Goal: Find specific page/section: Find specific page/section

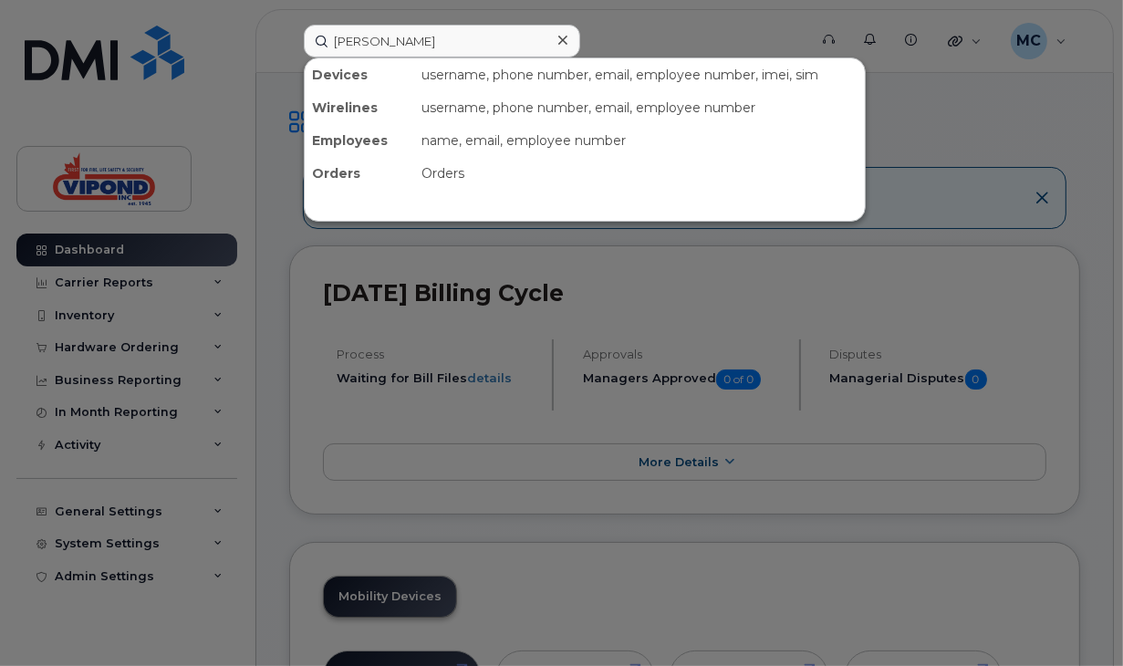
type input "david hill"
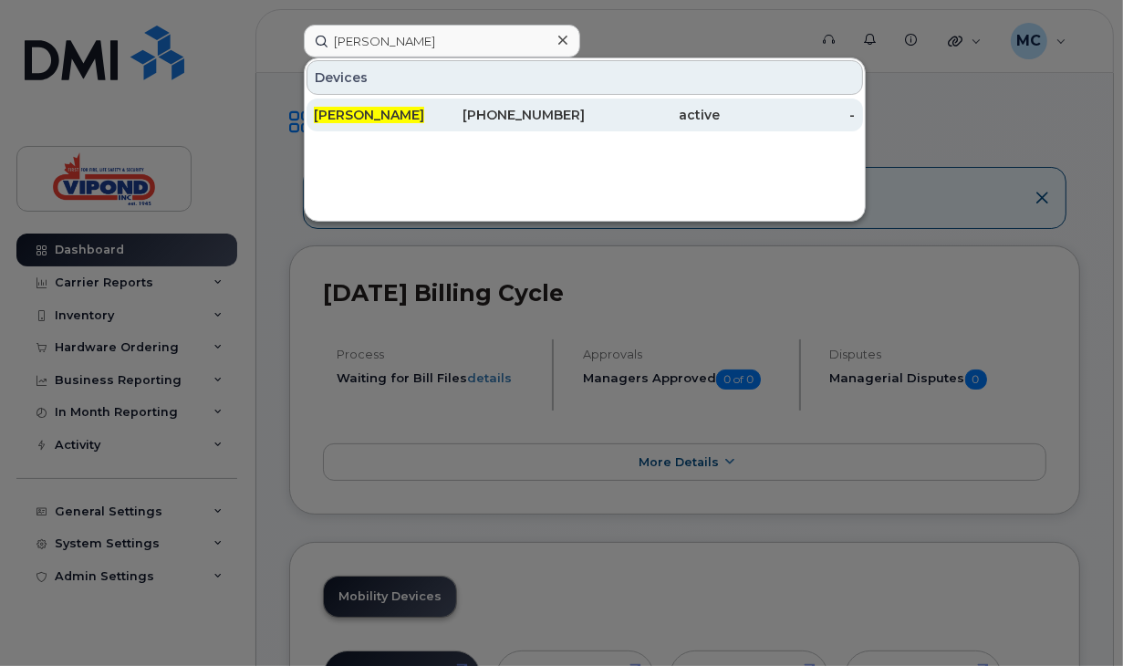
click at [513, 108] on div "416-570-5975" at bounding box center [516, 115] width 135 height 18
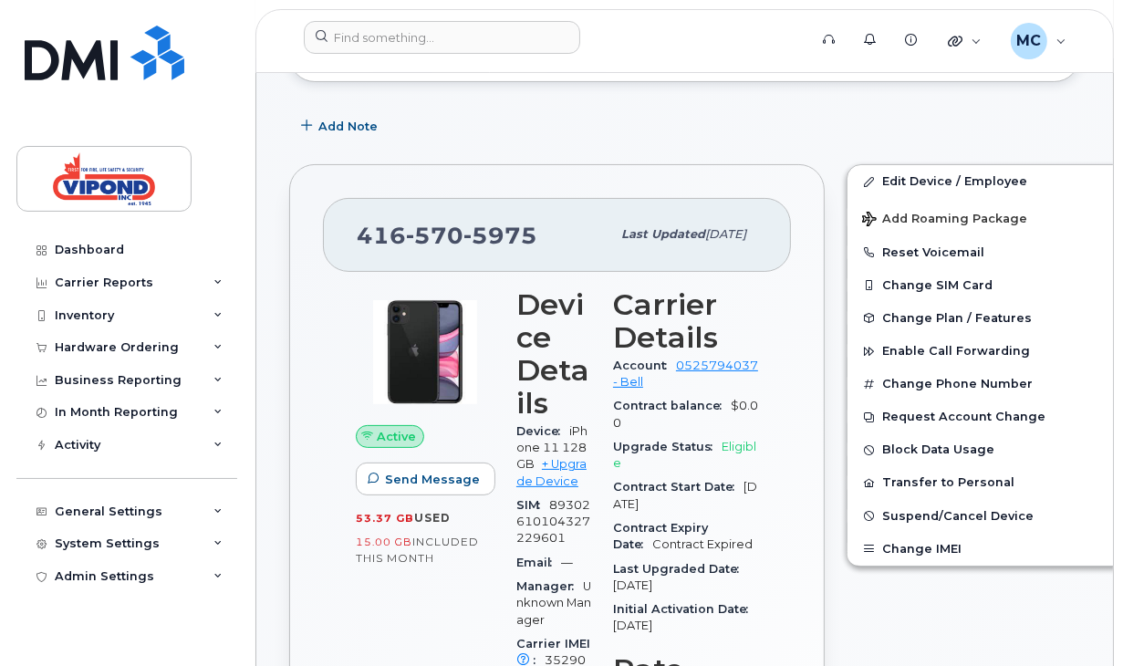
scroll to position [248, 0]
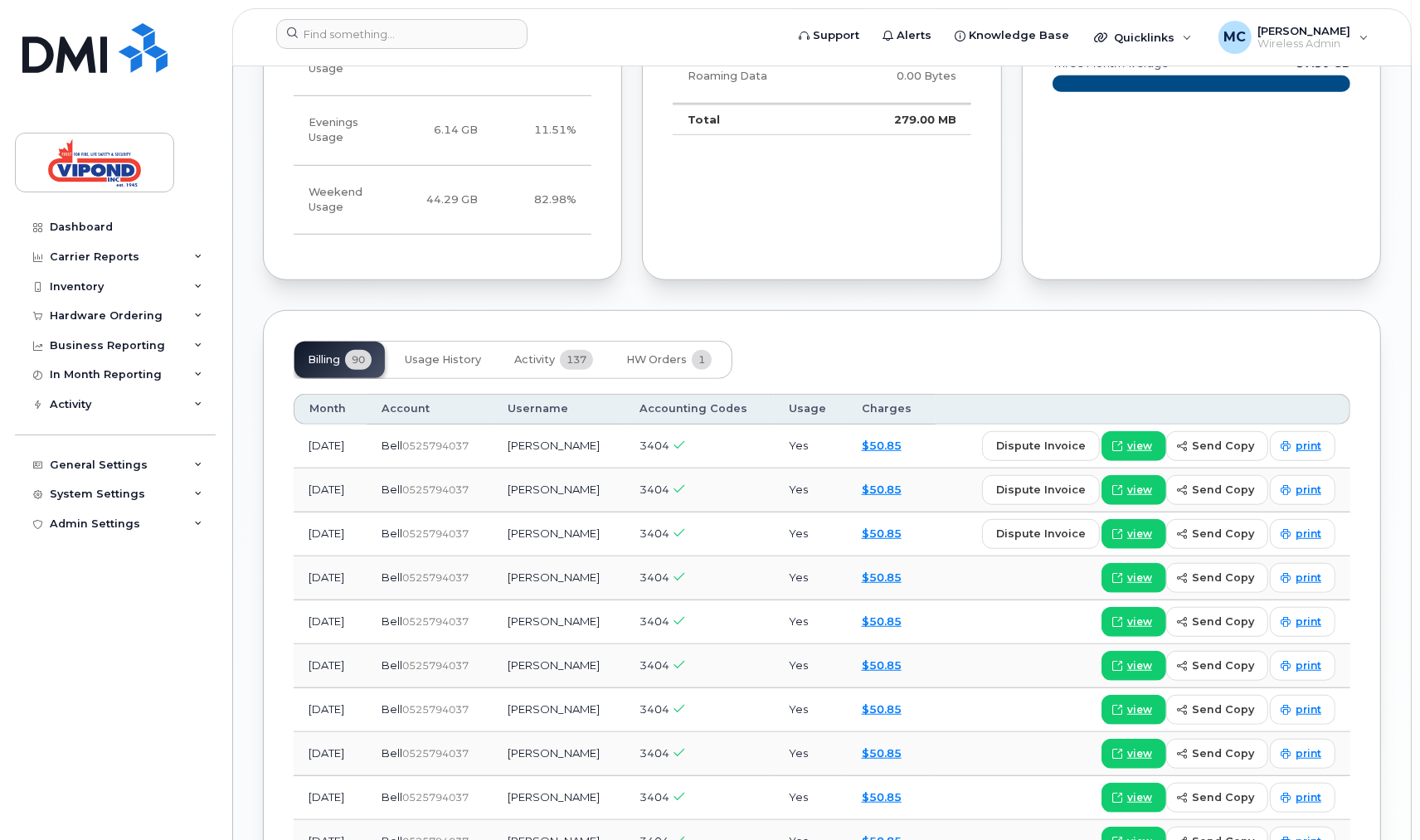
scroll to position [1125, 0]
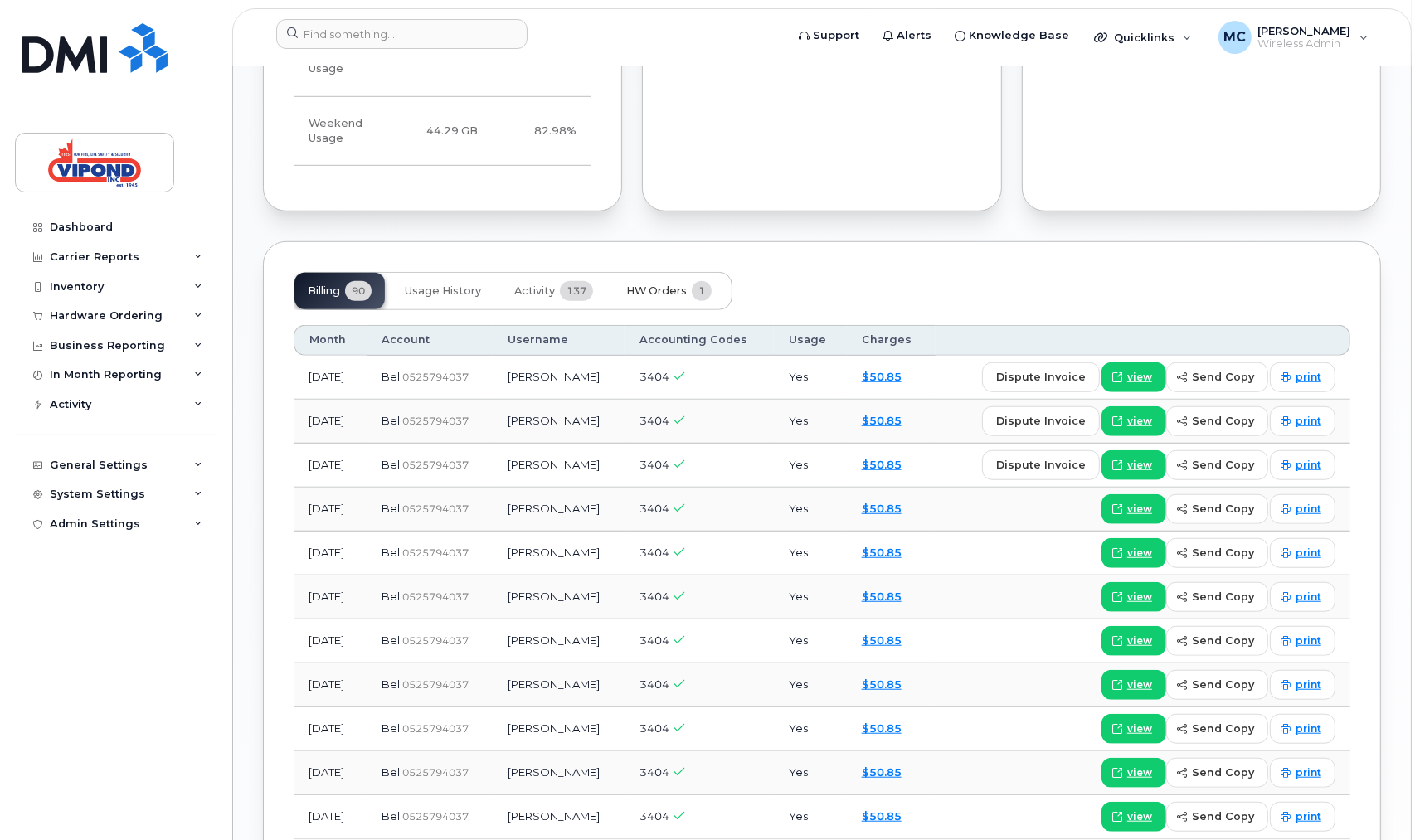
click at [647, 273] on button "HW Orders 1" at bounding box center [668, 291] width 112 height 36
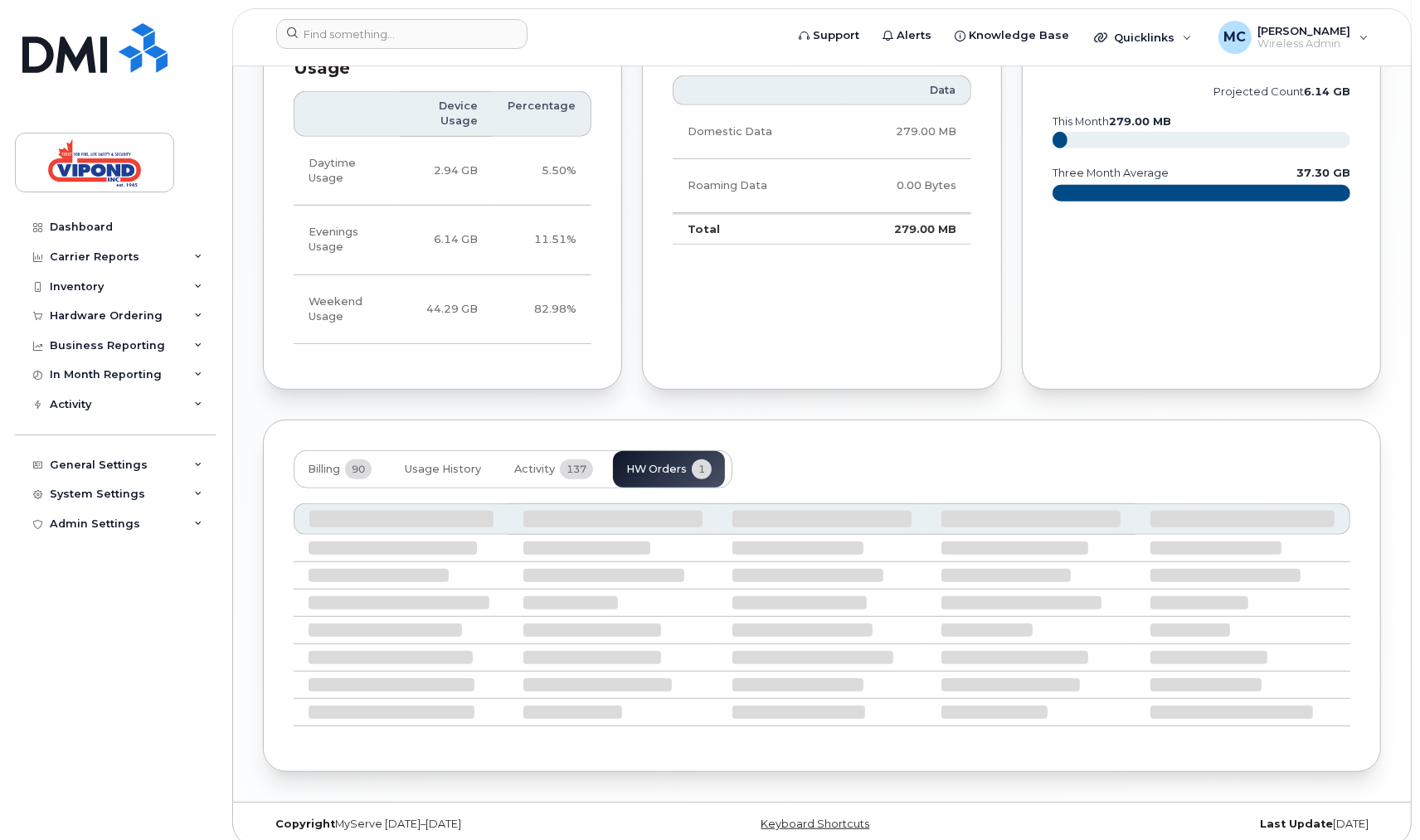
scroll to position [856, 0]
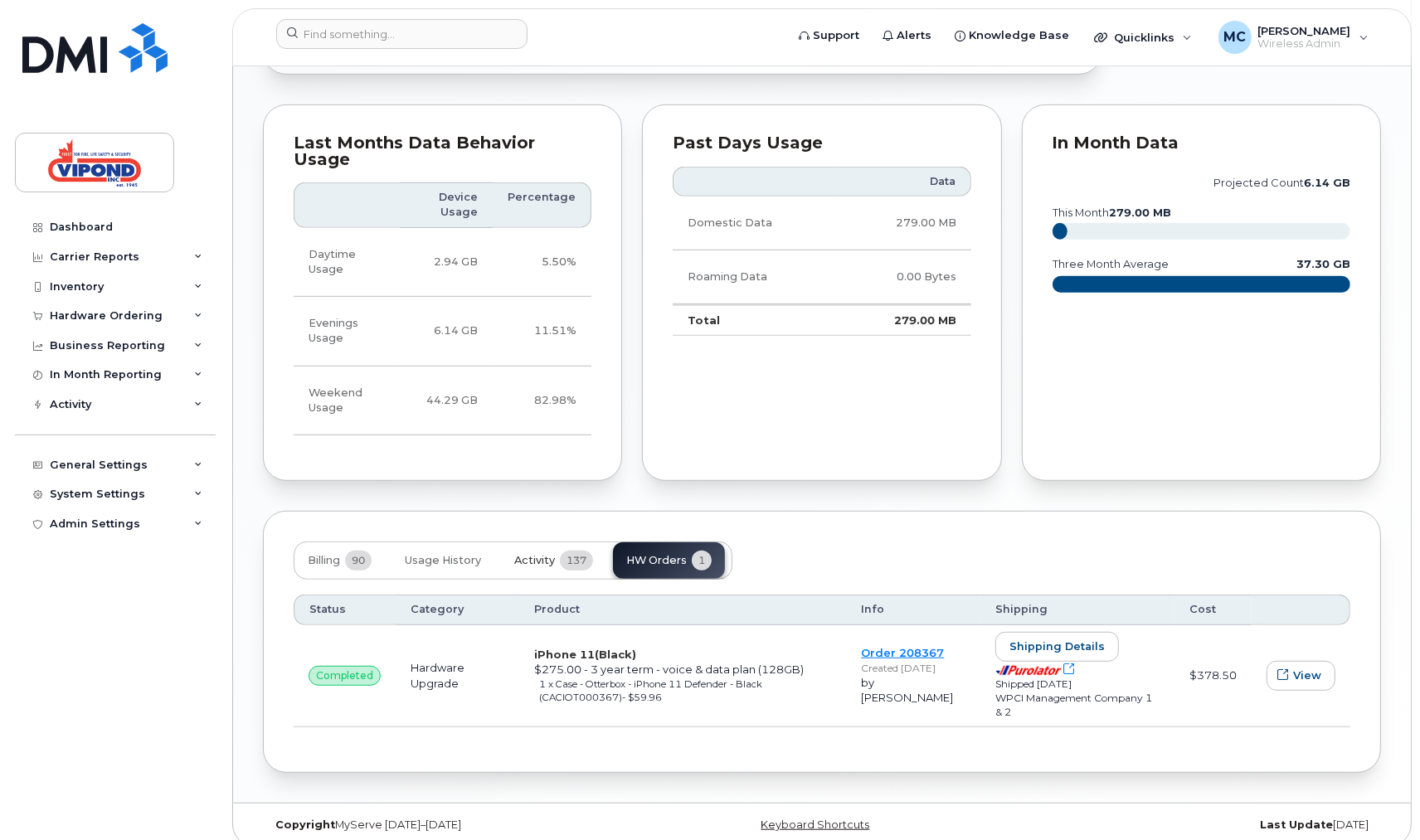
click at [548, 555] on span "Activity" at bounding box center [535, 561] width 41 height 14
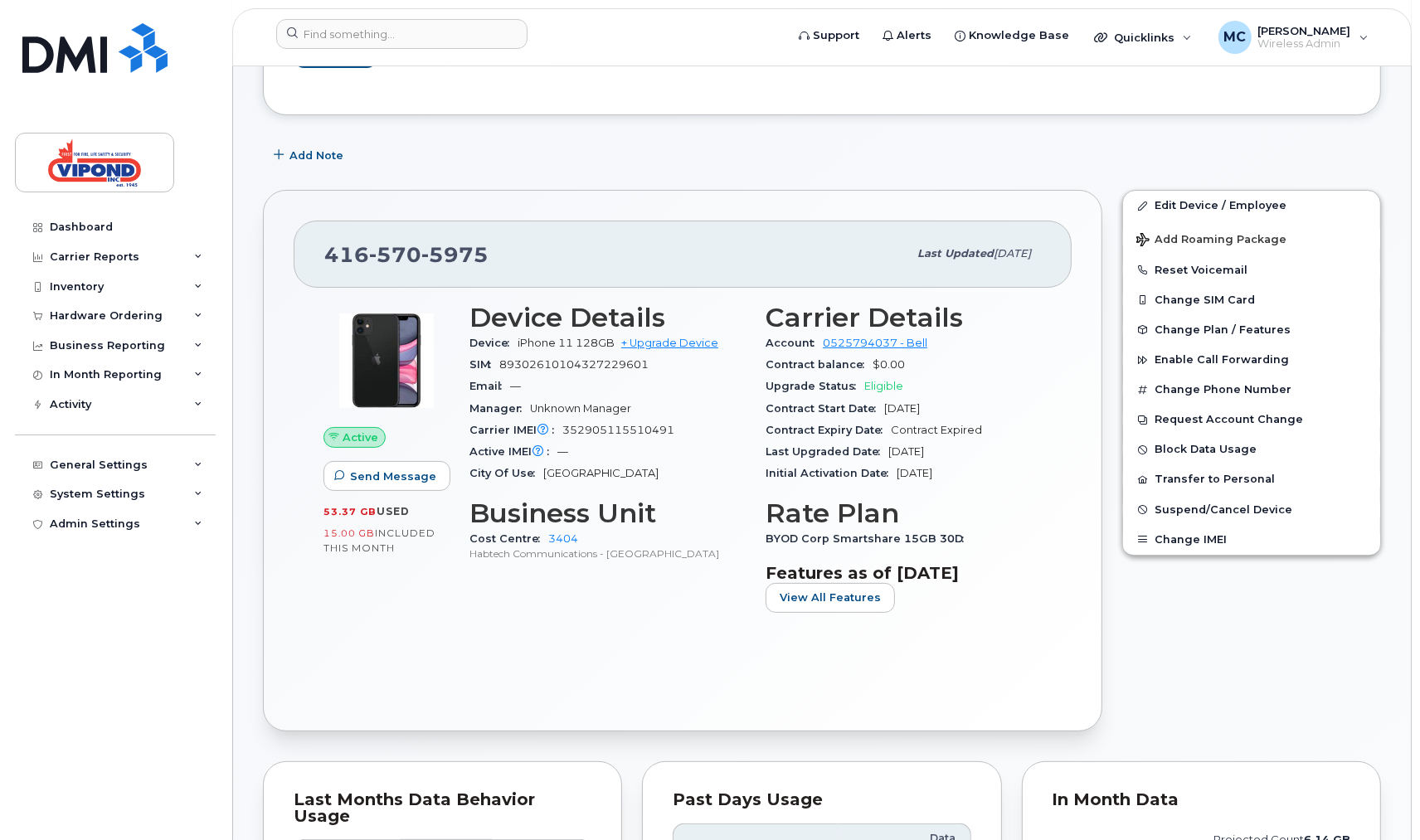
scroll to position [0, 0]
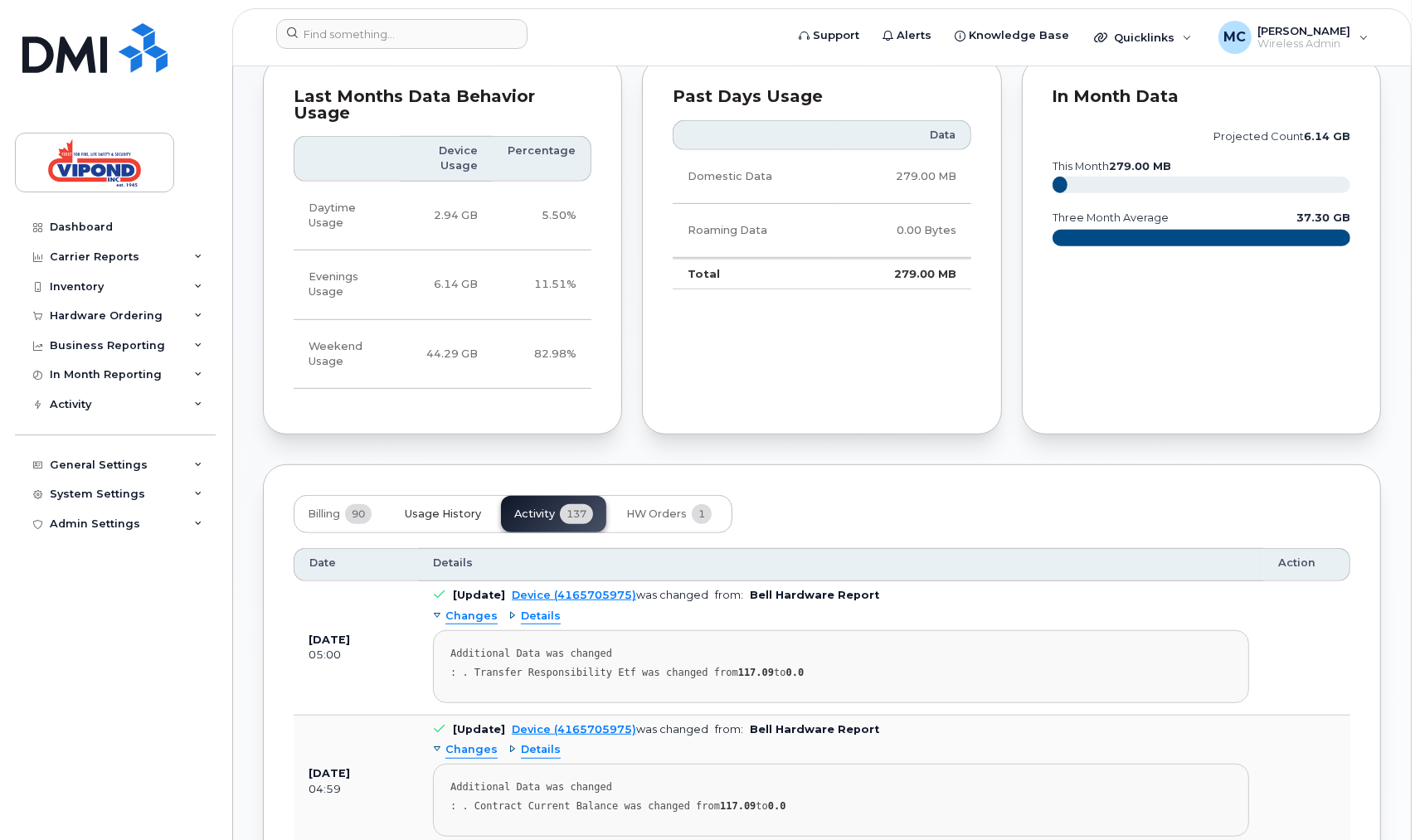
click at [456, 507] on span "Usage History" at bounding box center [443, 514] width 76 height 14
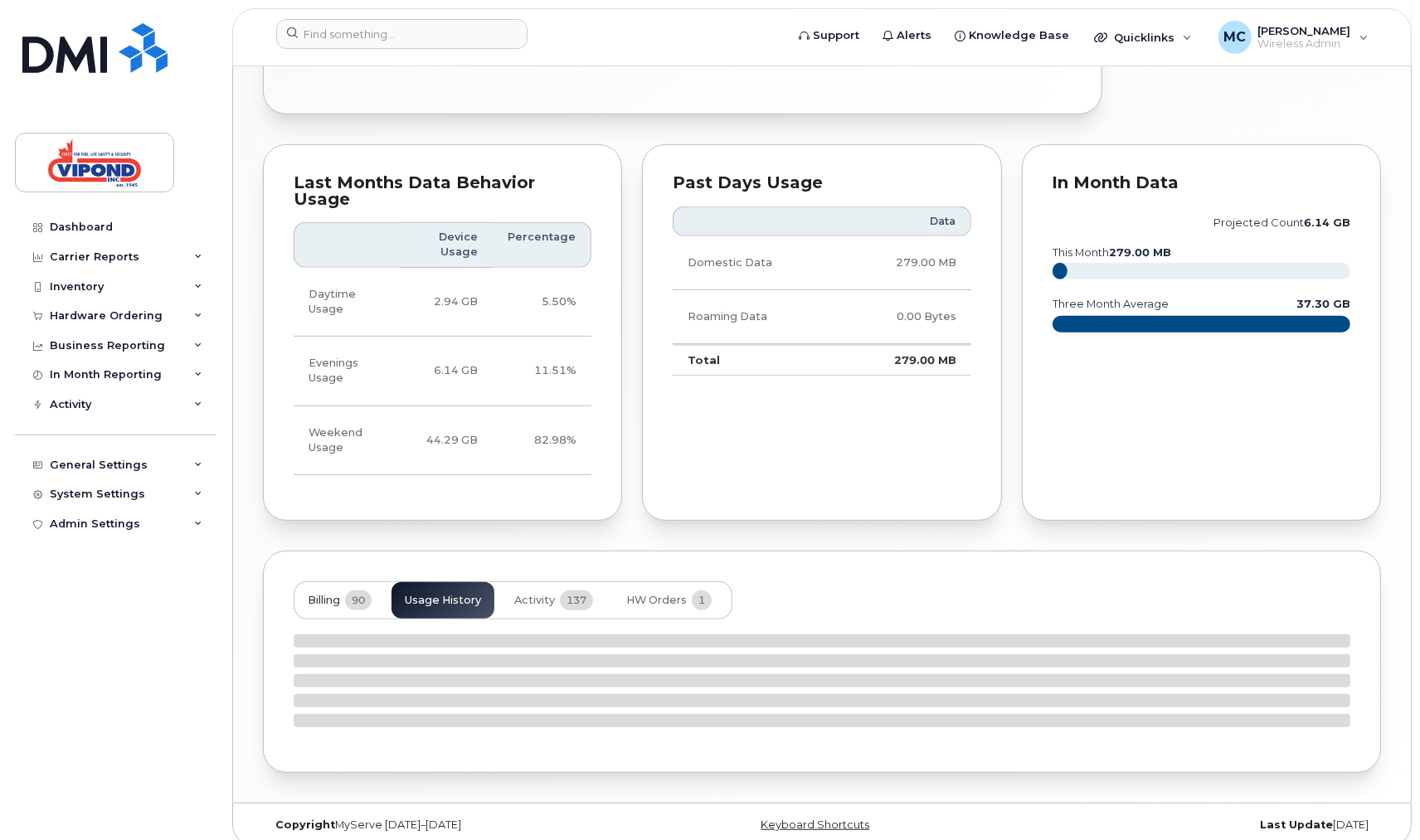
scroll to position [903, 0]
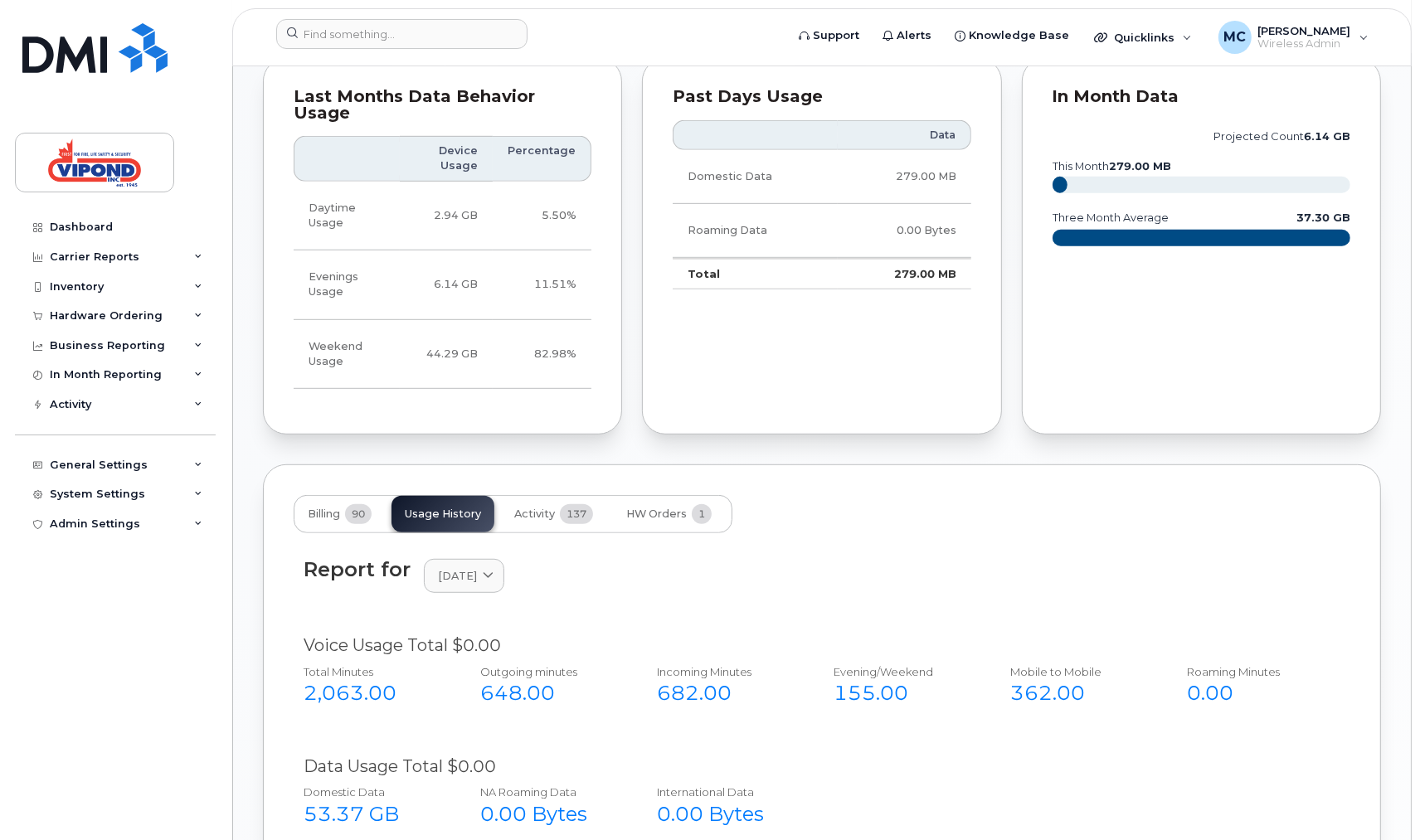
click at [241, 565] on div "[PERSON_NAME] Active Tags List Add tags Add Note [PHONE_NUMBER] Last updated [D…" at bounding box center [822, 508] width 1178 height 2689
click at [319, 496] on button "Billing 90" at bounding box center [339, 515] width 90 height 36
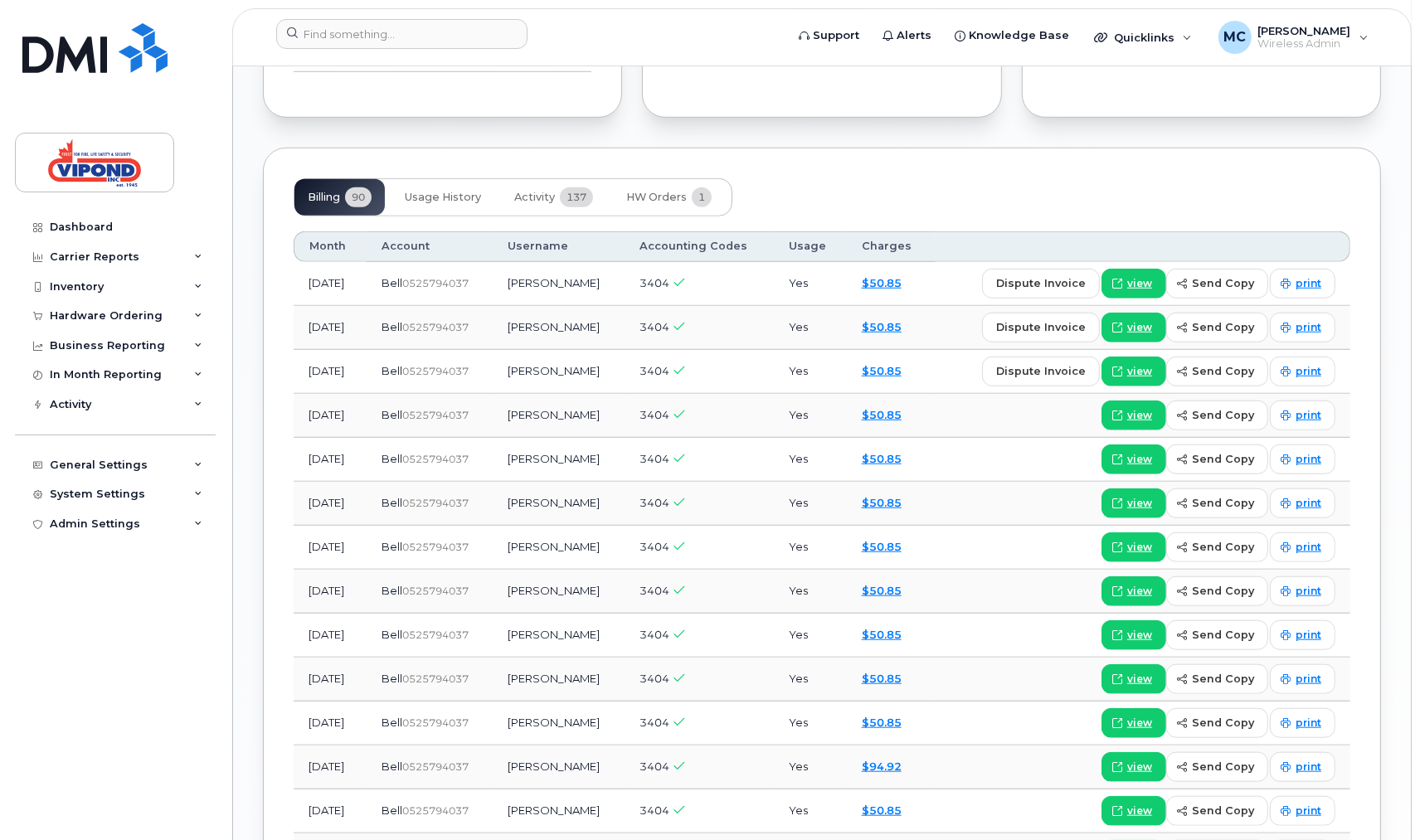
scroll to position [808, 0]
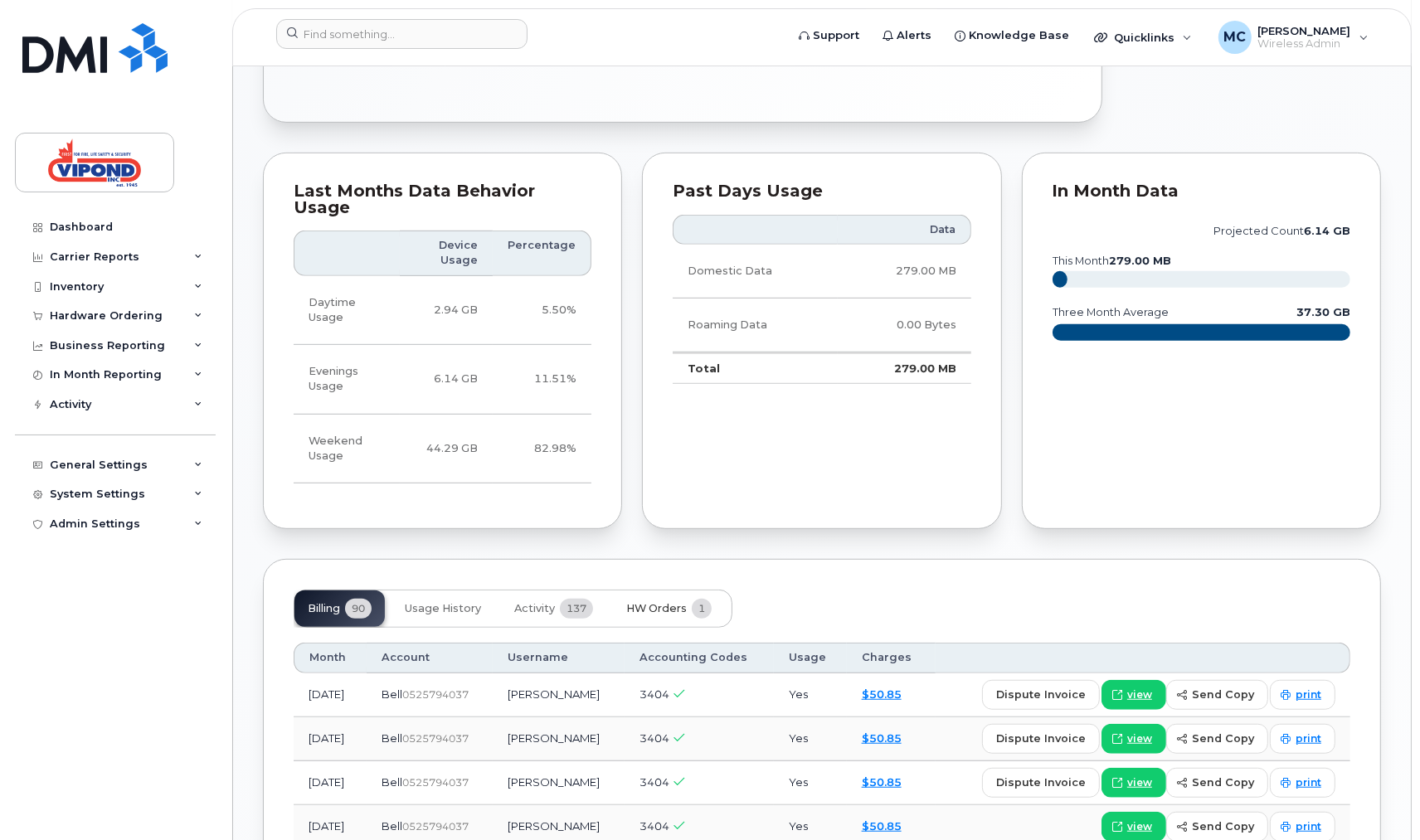
click at [664, 602] on span "HW Orders" at bounding box center [656, 608] width 61 height 14
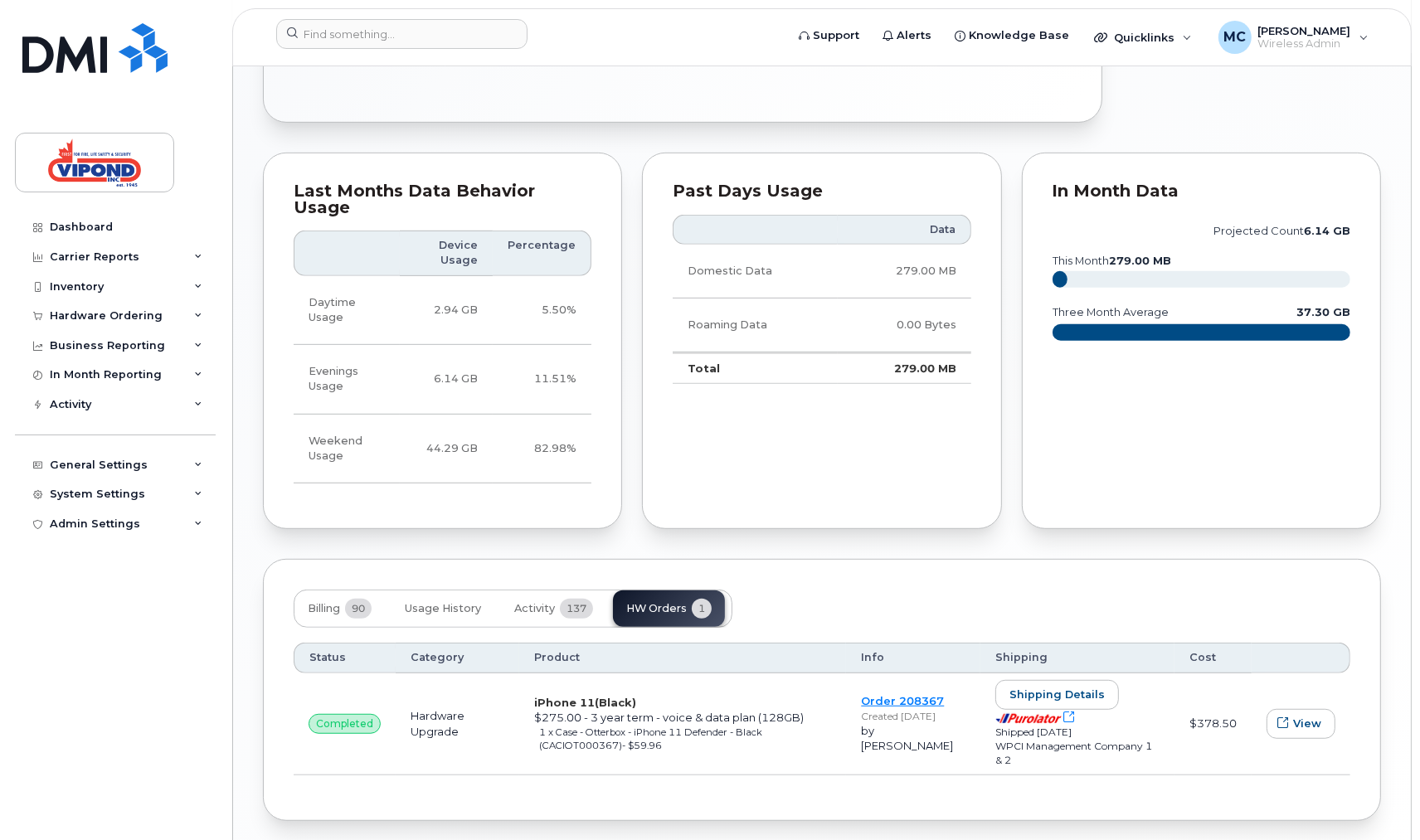
click at [886, 590] on div "Billing 90 Usage History Activity 137 HW Orders 1" at bounding box center [822, 609] width 1056 height 38
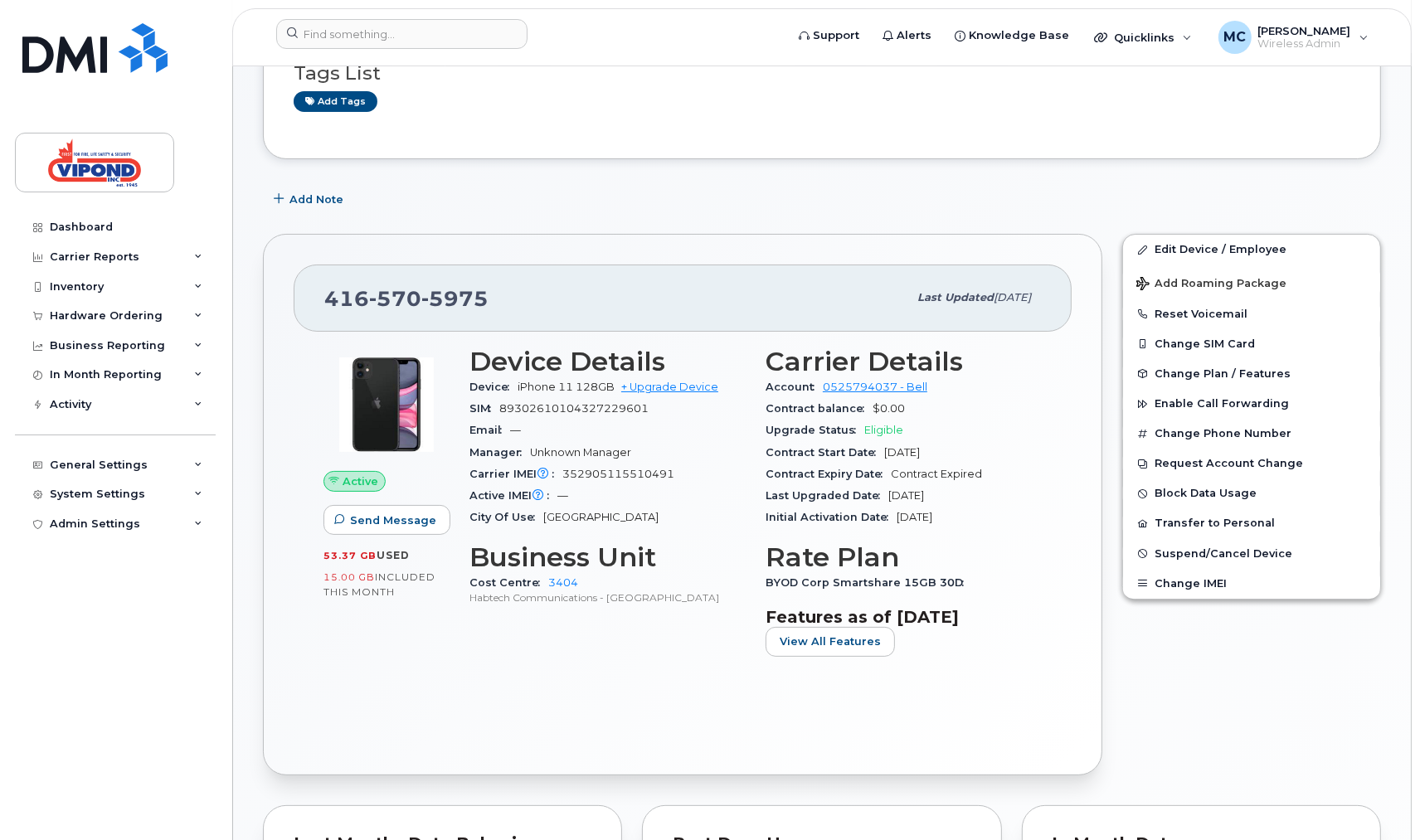
scroll to position [145, 0]
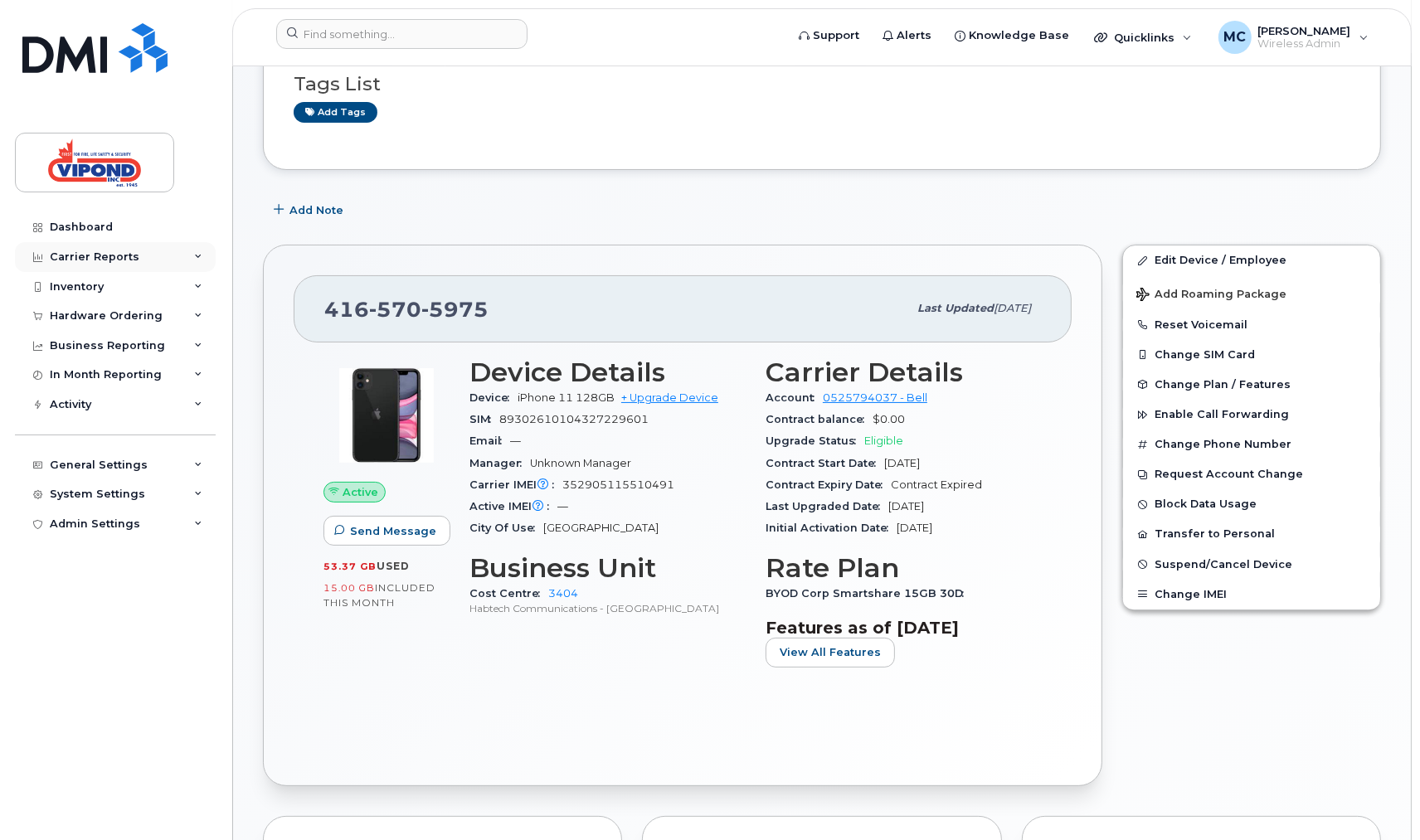
click at [120, 249] on div "Carrier Reports" at bounding box center [115, 256] width 201 height 30
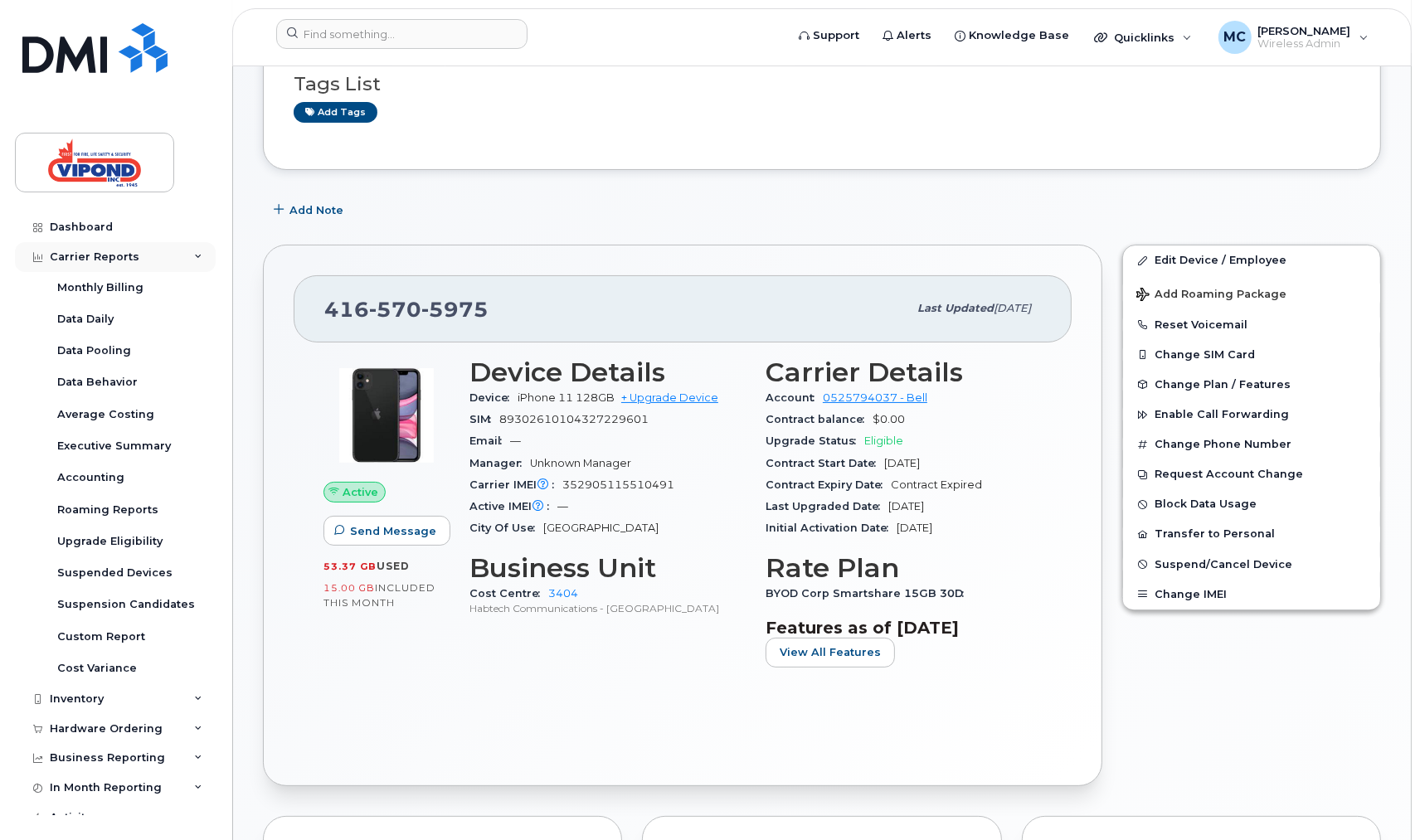
click at [117, 254] on div "Carrier Reports" at bounding box center [95, 257] width 90 height 14
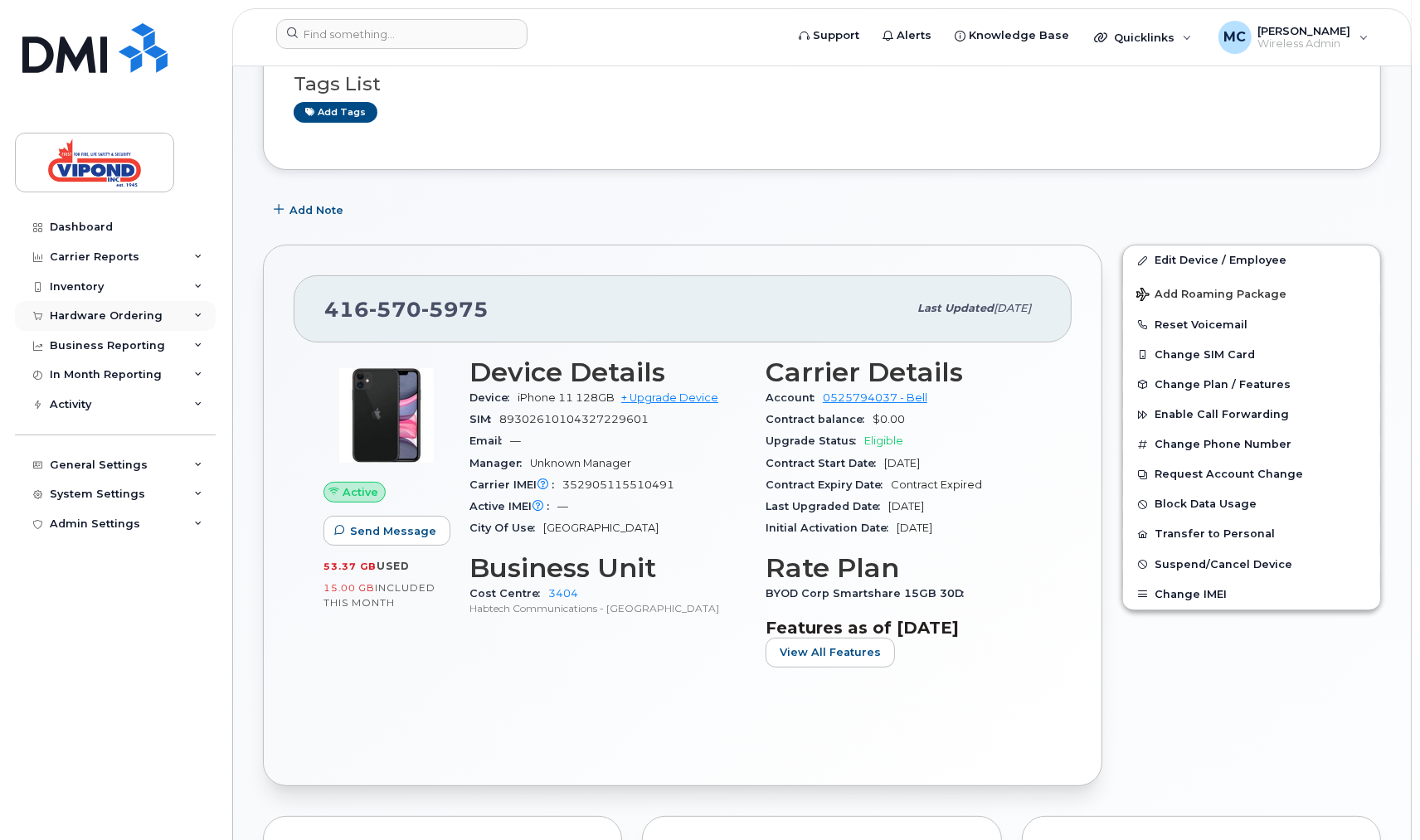
click at [112, 317] on div "Hardware Ordering" at bounding box center [106, 315] width 113 height 14
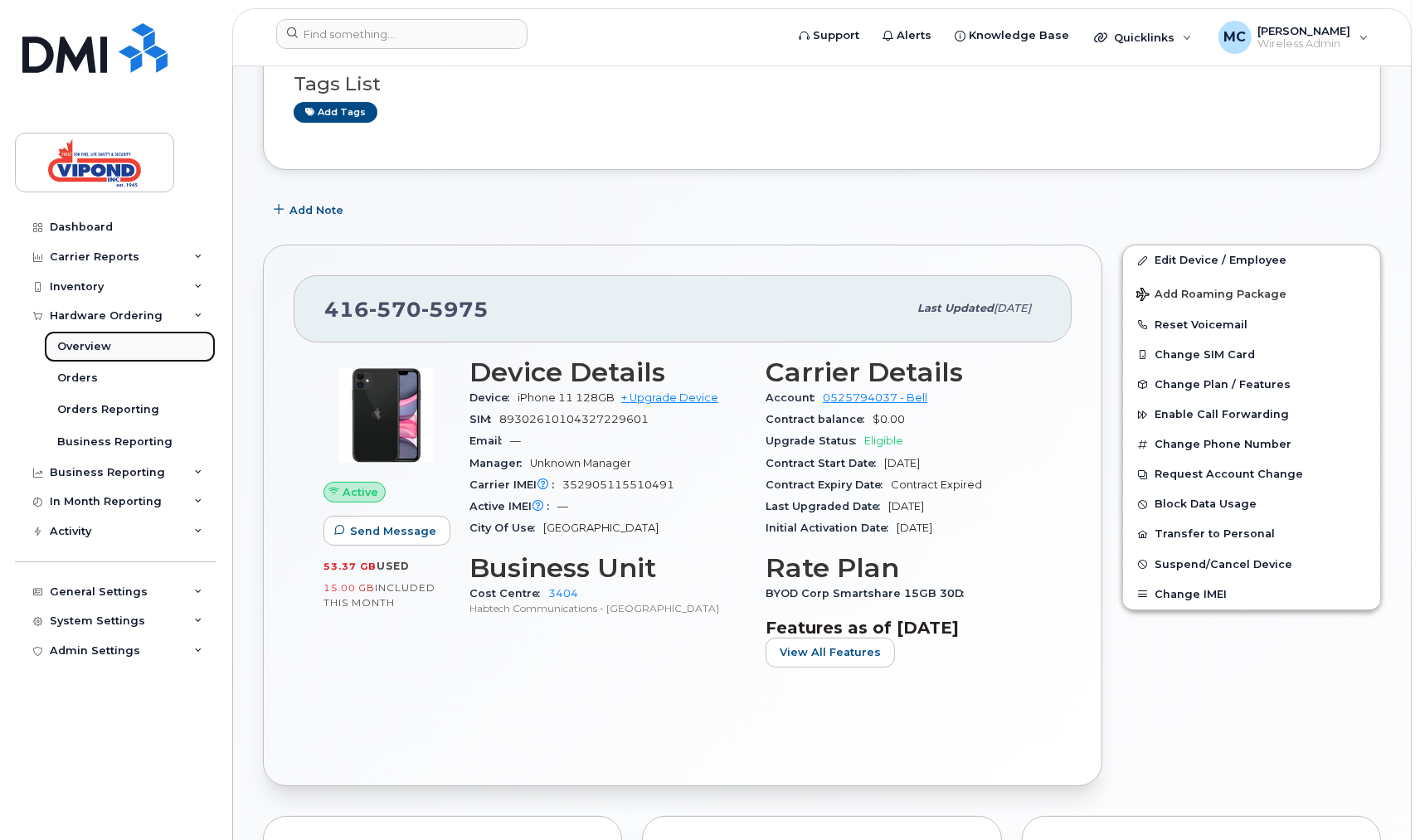
click at [106, 352] on div "Overview" at bounding box center [84, 346] width 54 height 15
click at [85, 375] on div "Orders" at bounding box center [77, 378] width 41 height 15
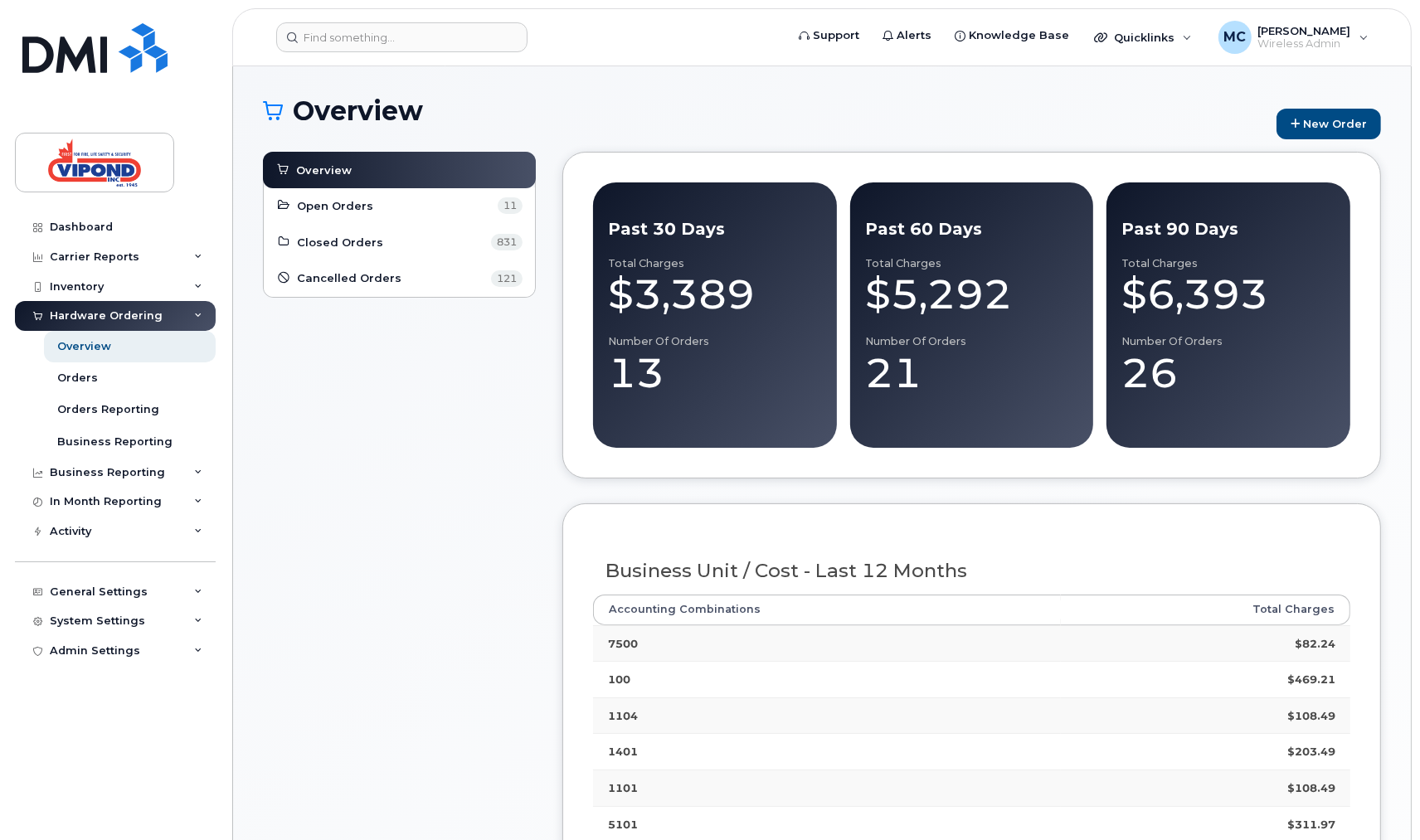
click at [339, 195] on li "Open Orders 11" at bounding box center [399, 205] width 271 height 36
click at [333, 202] on span "Open Orders" at bounding box center [335, 205] width 76 height 15
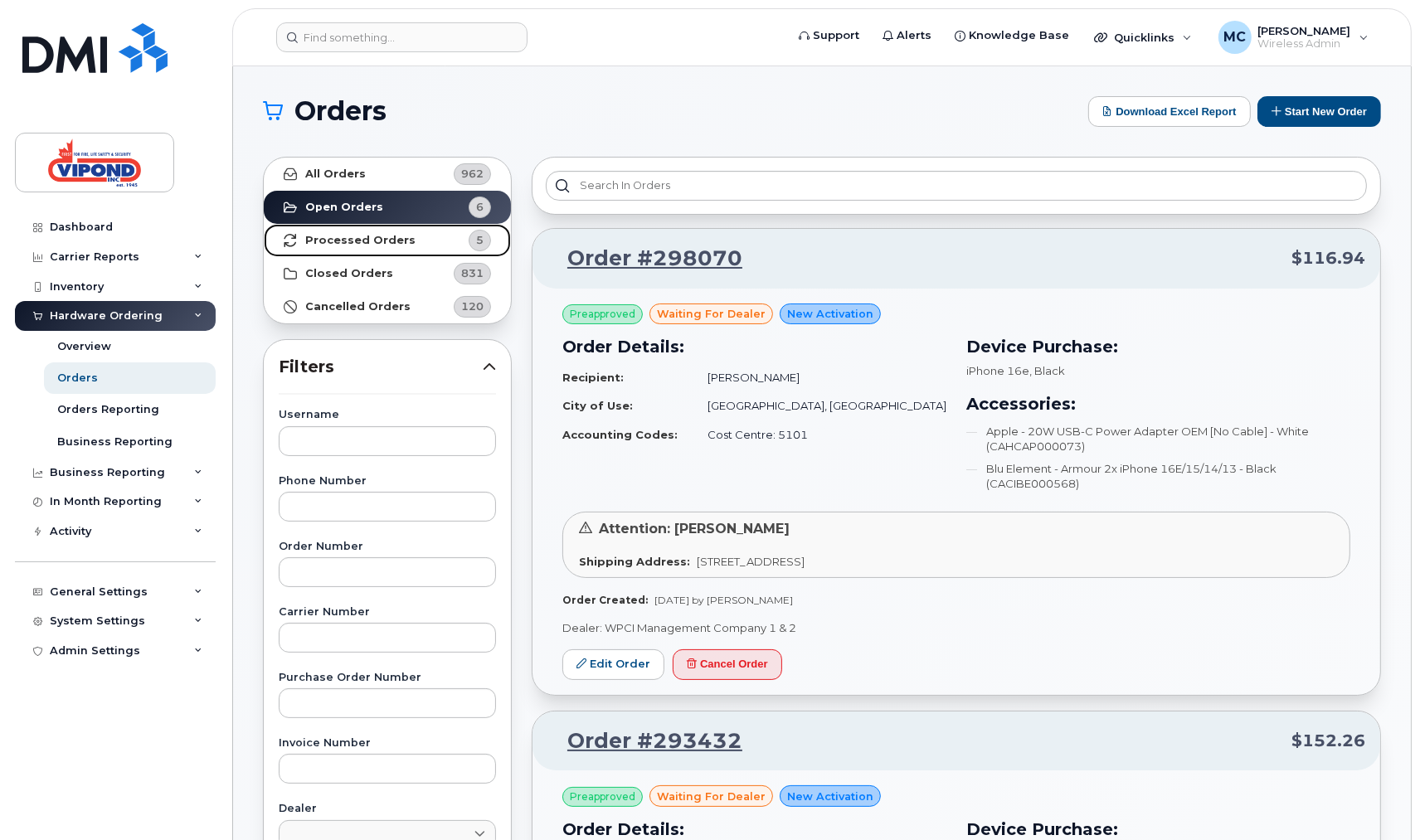
click at [324, 241] on strong "Processed Orders" at bounding box center [360, 240] width 110 height 14
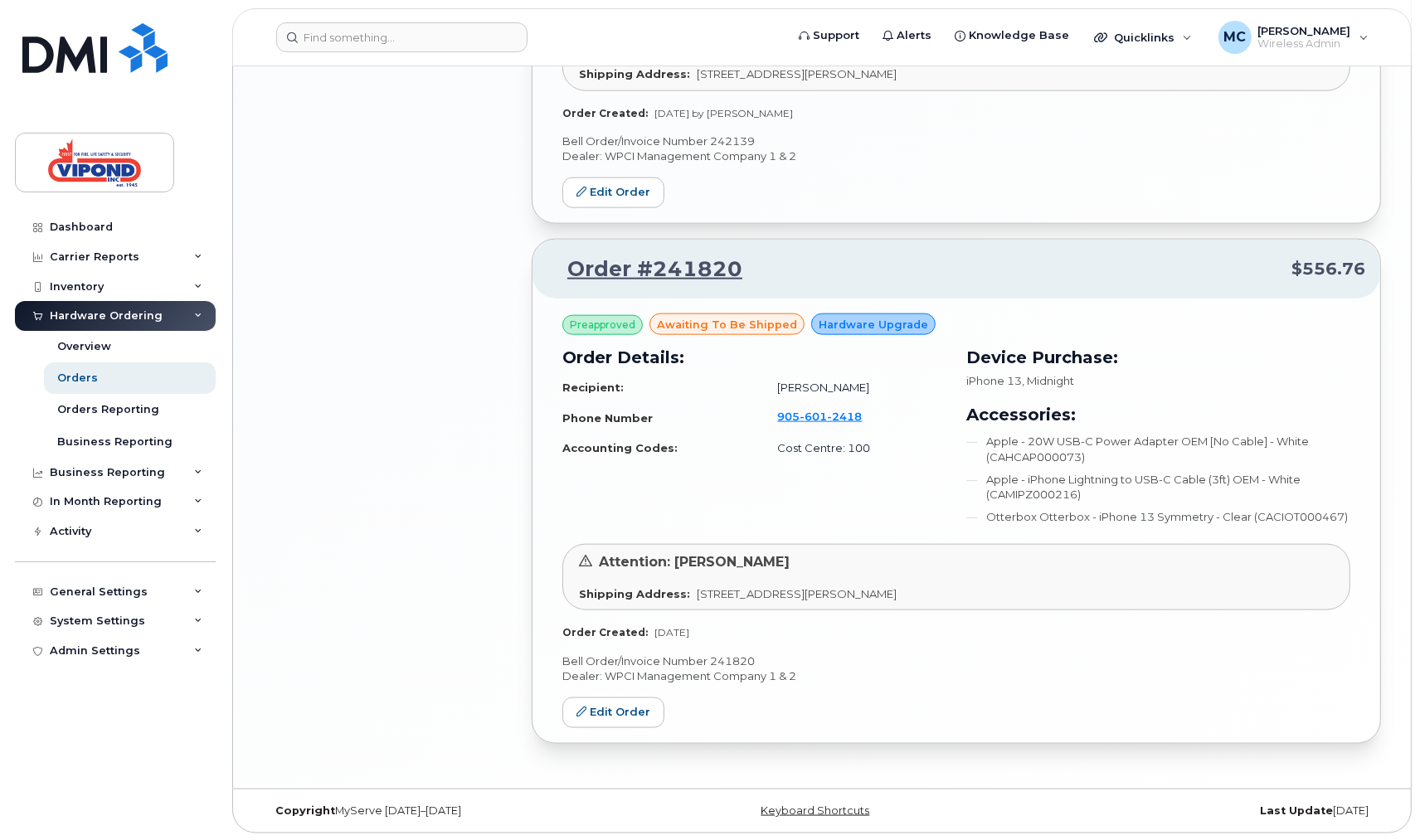
scroll to position [2004, 0]
click at [989, 668] on p "Dealer: WPCI Management Company 1 & 2" at bounding box center [956, 675] width 788 height 15
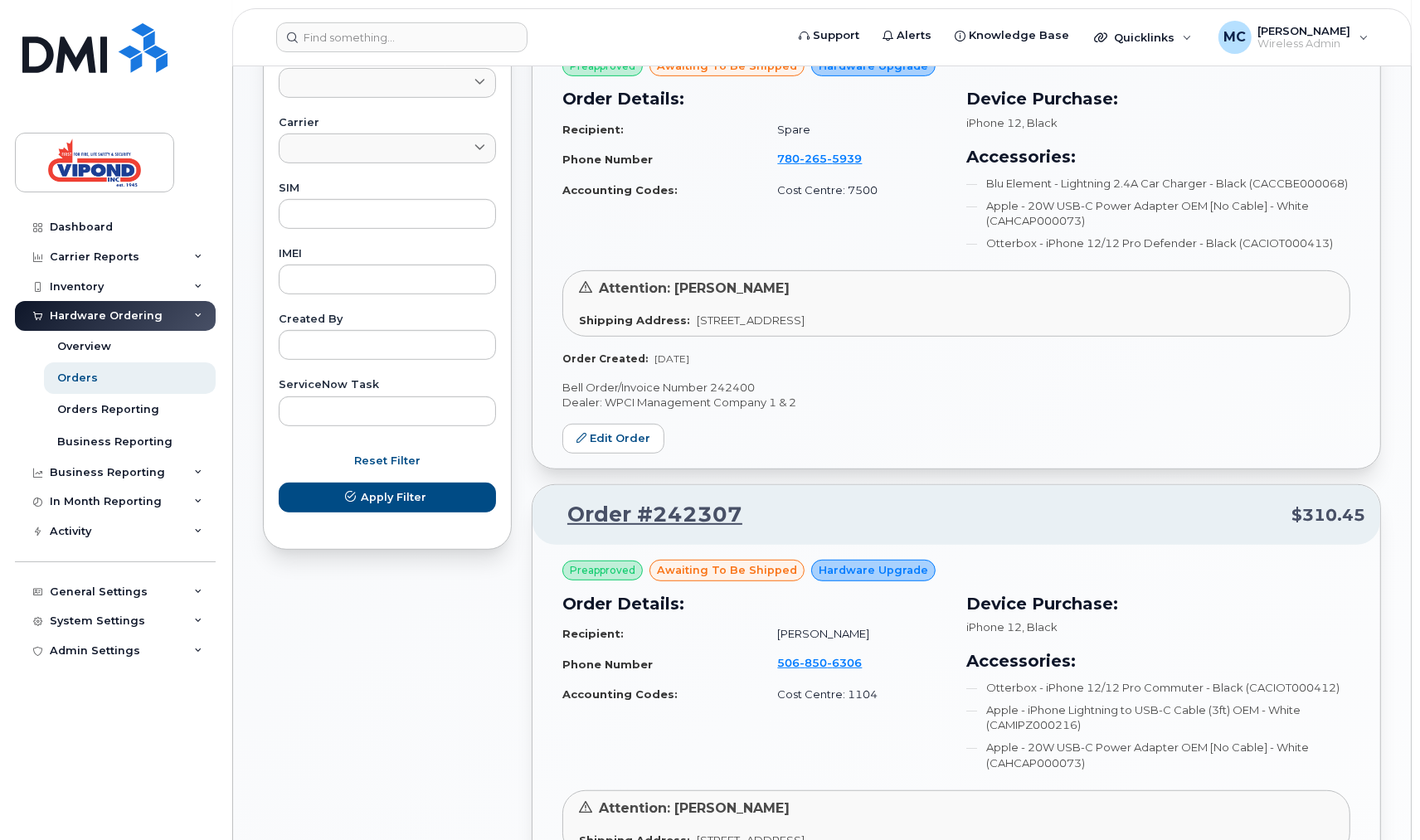
scroll to position [416, 0]
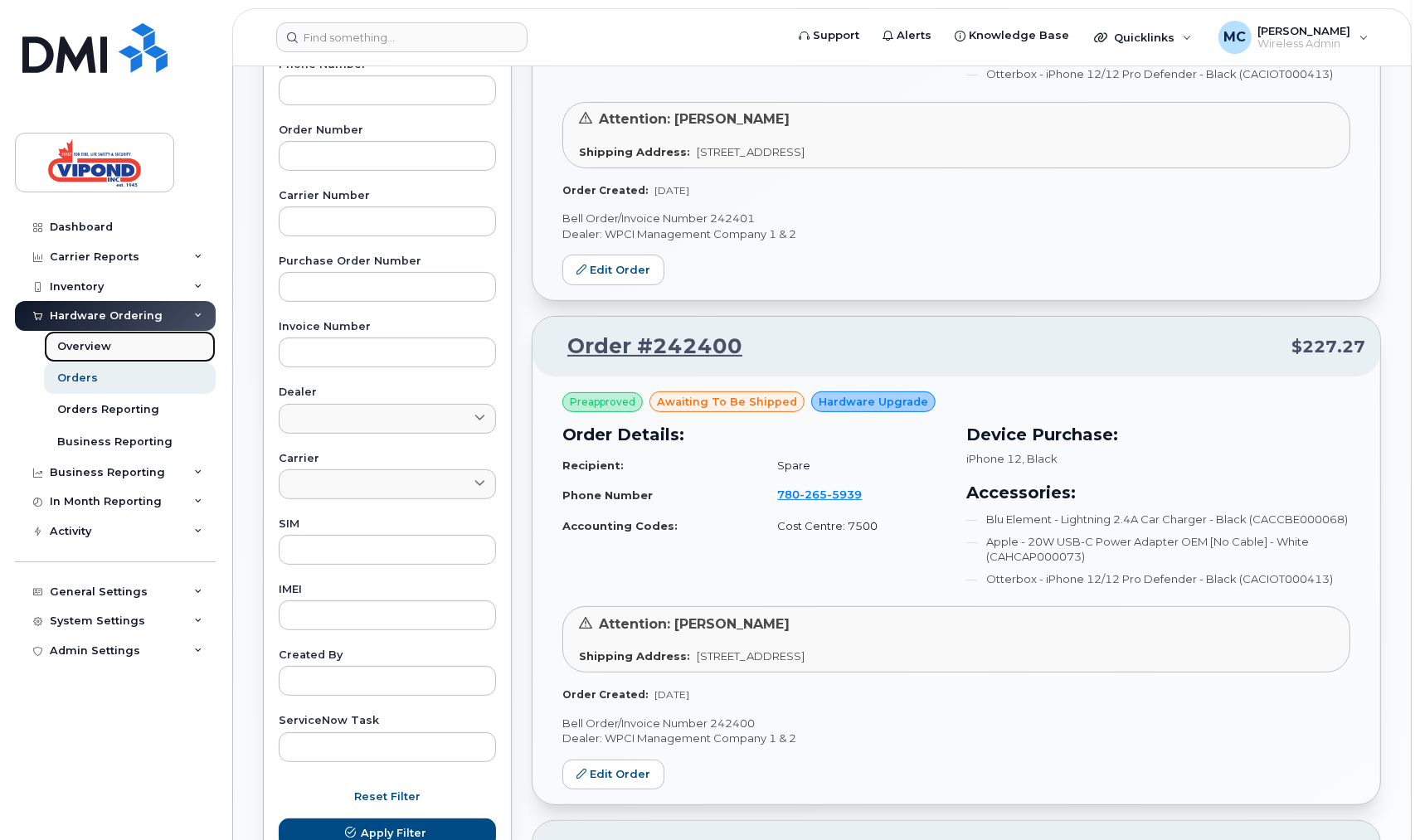
click at [90, 356] on link "Overview" at bounding box center [129, 346] width 172 height 32
click at [86, 346] on div "Overview" at bounding box center [84, 346] width 54 height 15
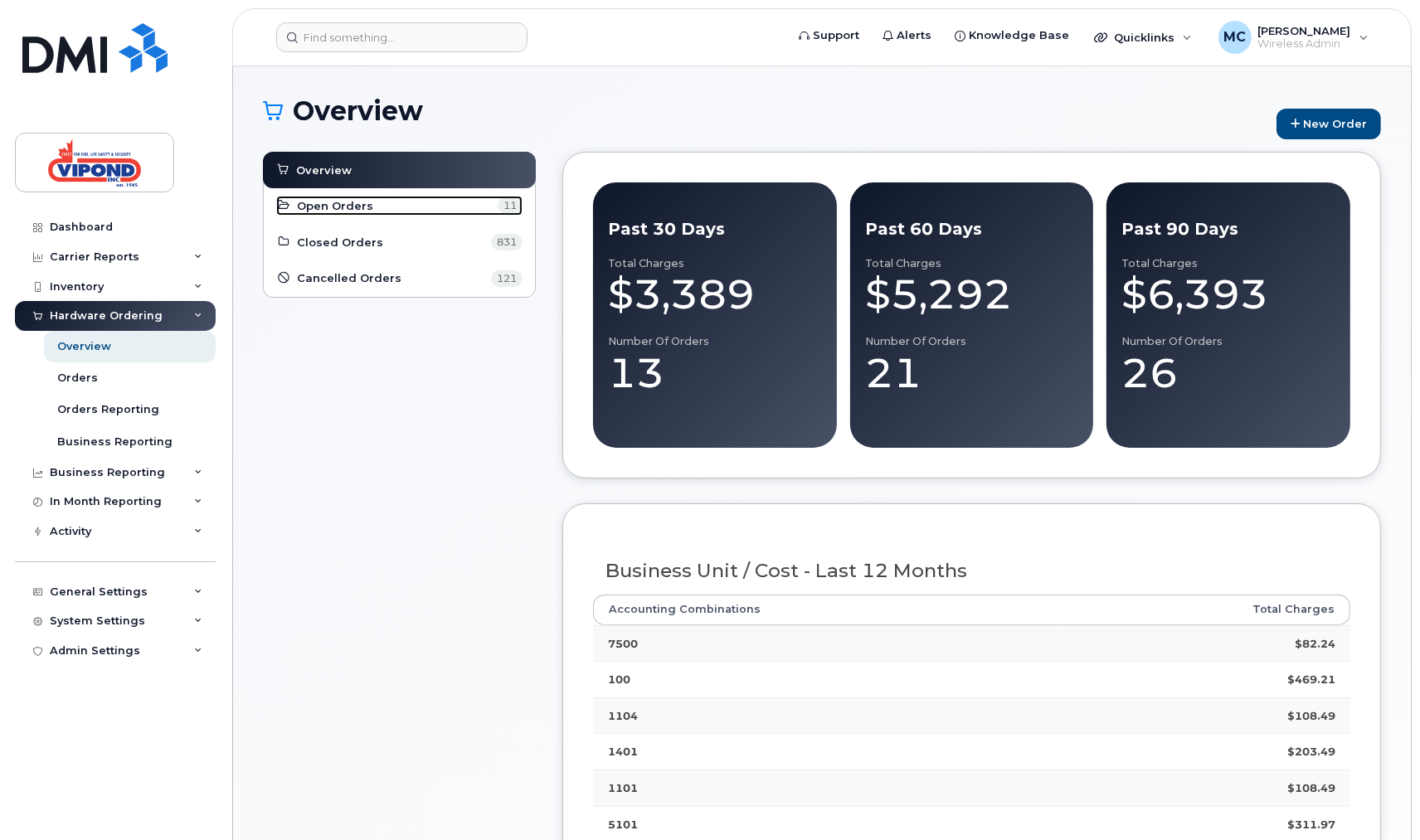
click at [322, 209] on span "Open Orders" at bounding box center [335, 205] width 76 height 15
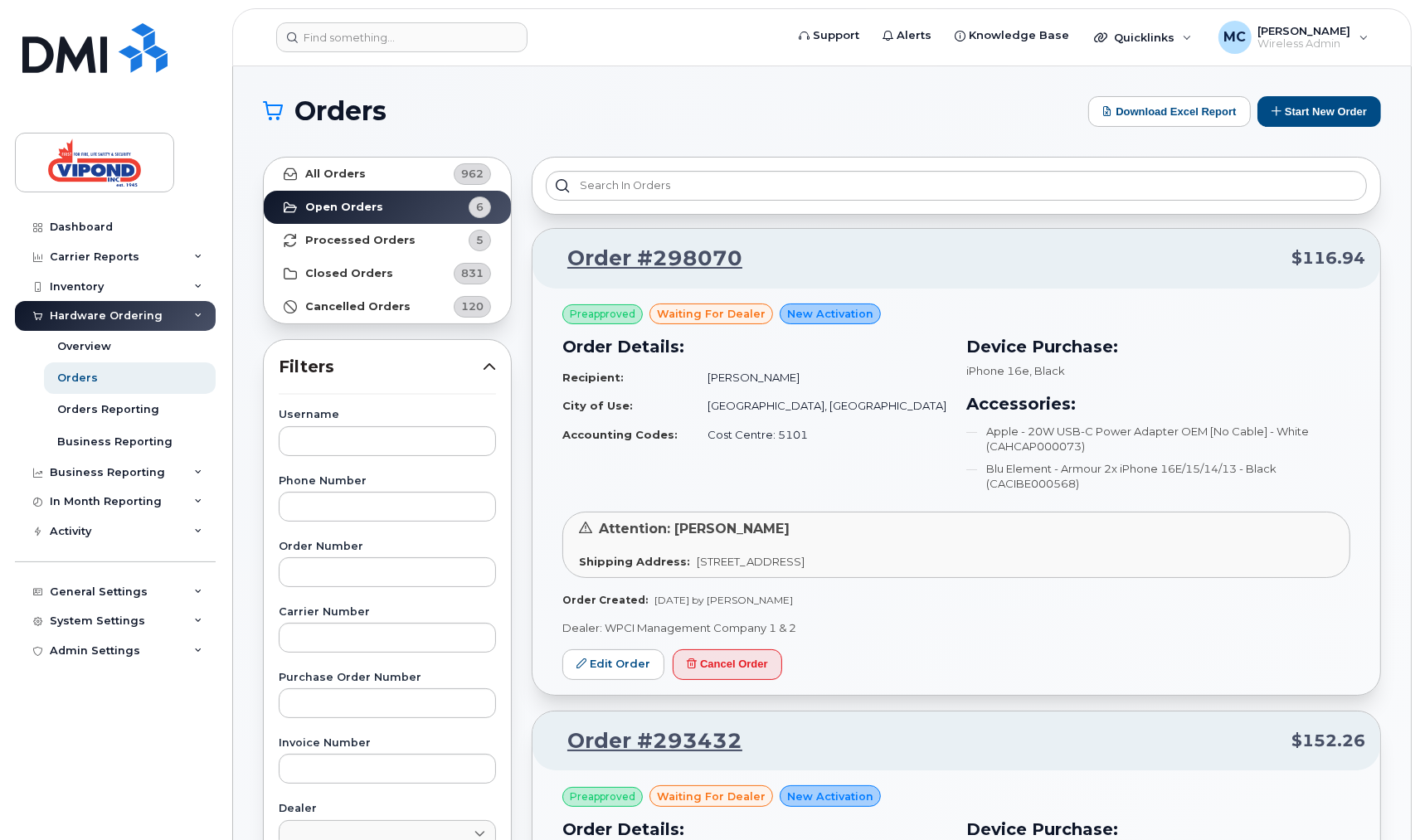
click at [81, 225] on div "Dashboard" at bounding box center [81, 227] width 63 height 14
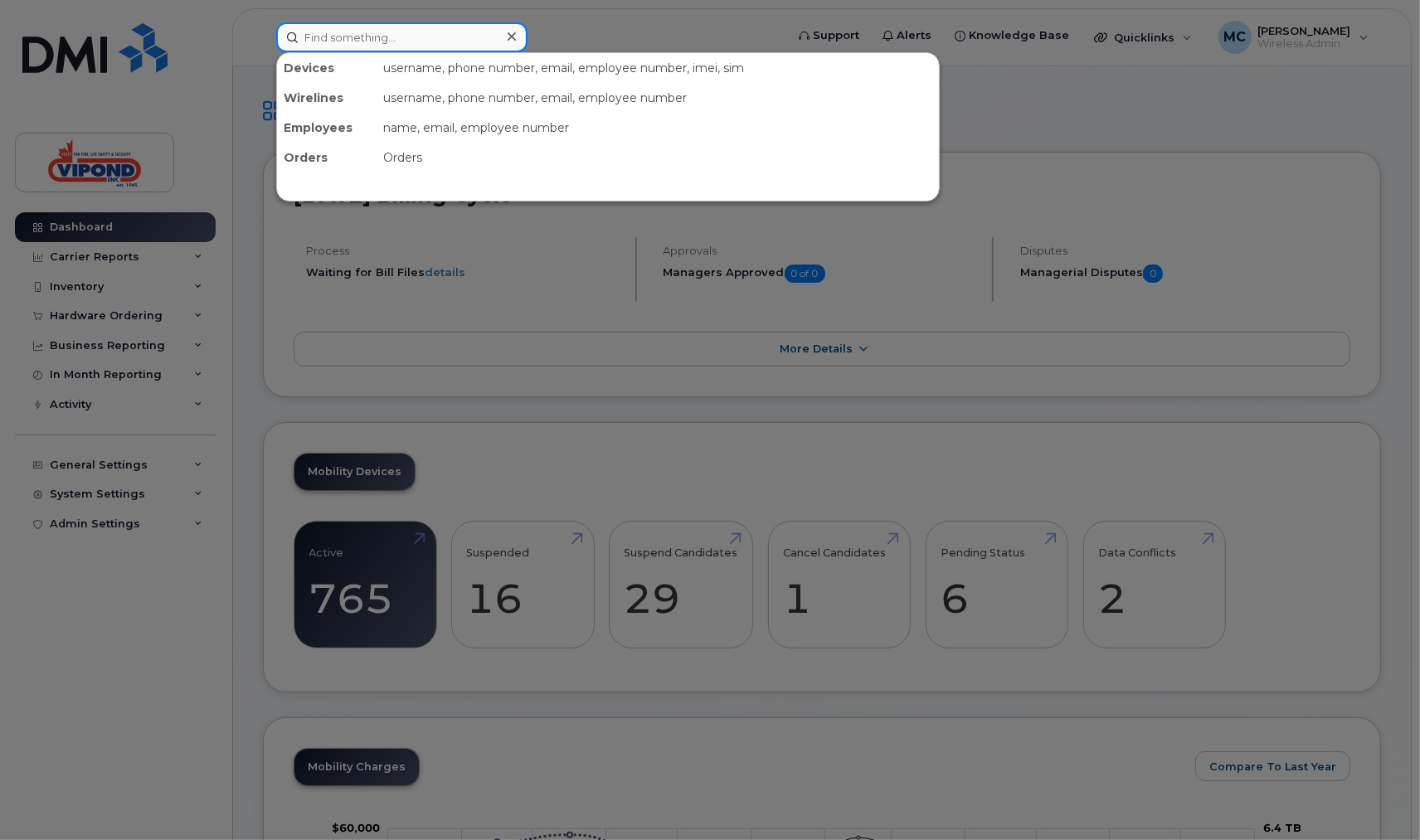
click at [377, 26] on input at bounding box center [402, 37] width 251 height 30
type input "[PERSON_NAME]"
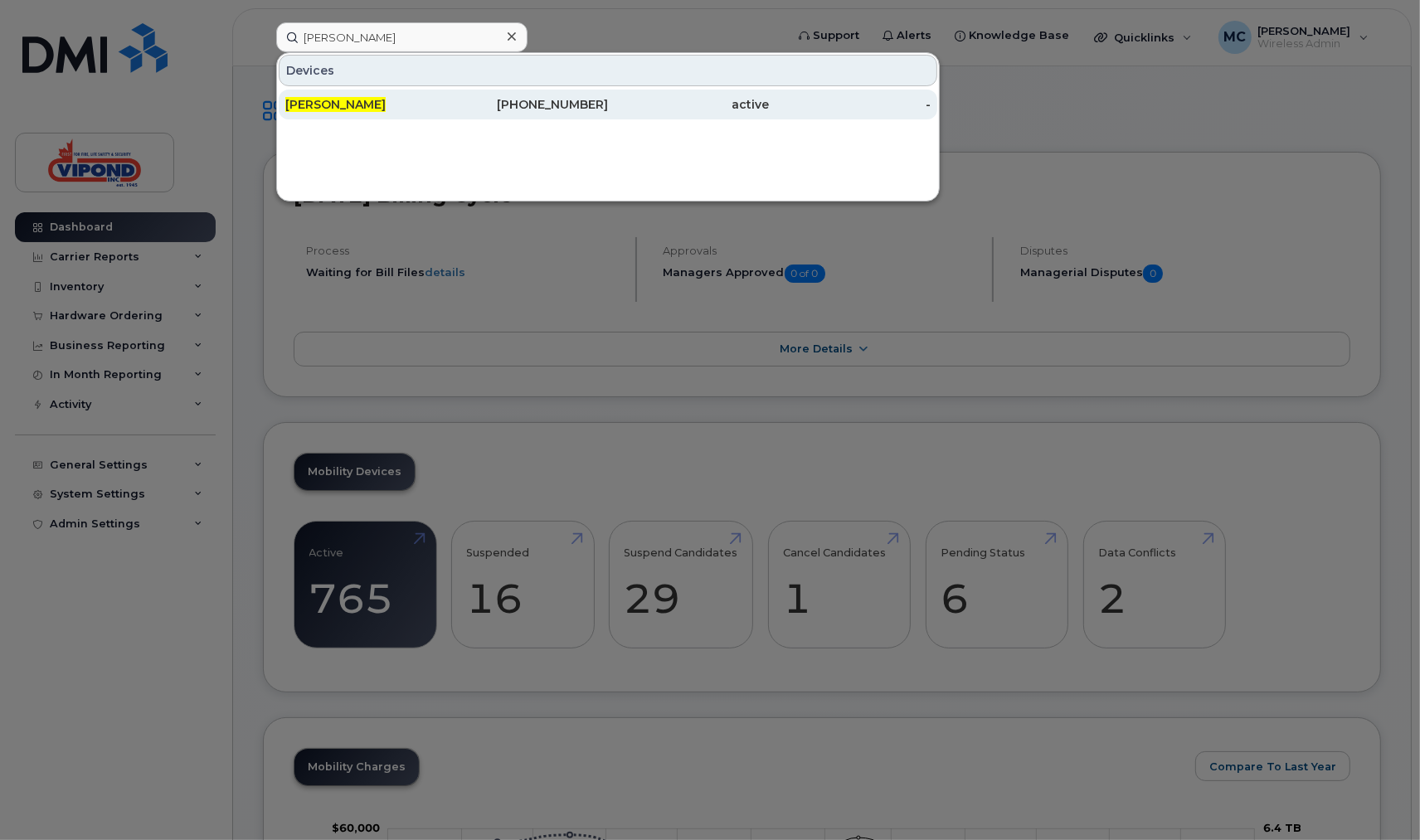
click at [603, 96] on div "[PHONE_NUMBER]" at bounding box center [528, 105] width 162 height 16
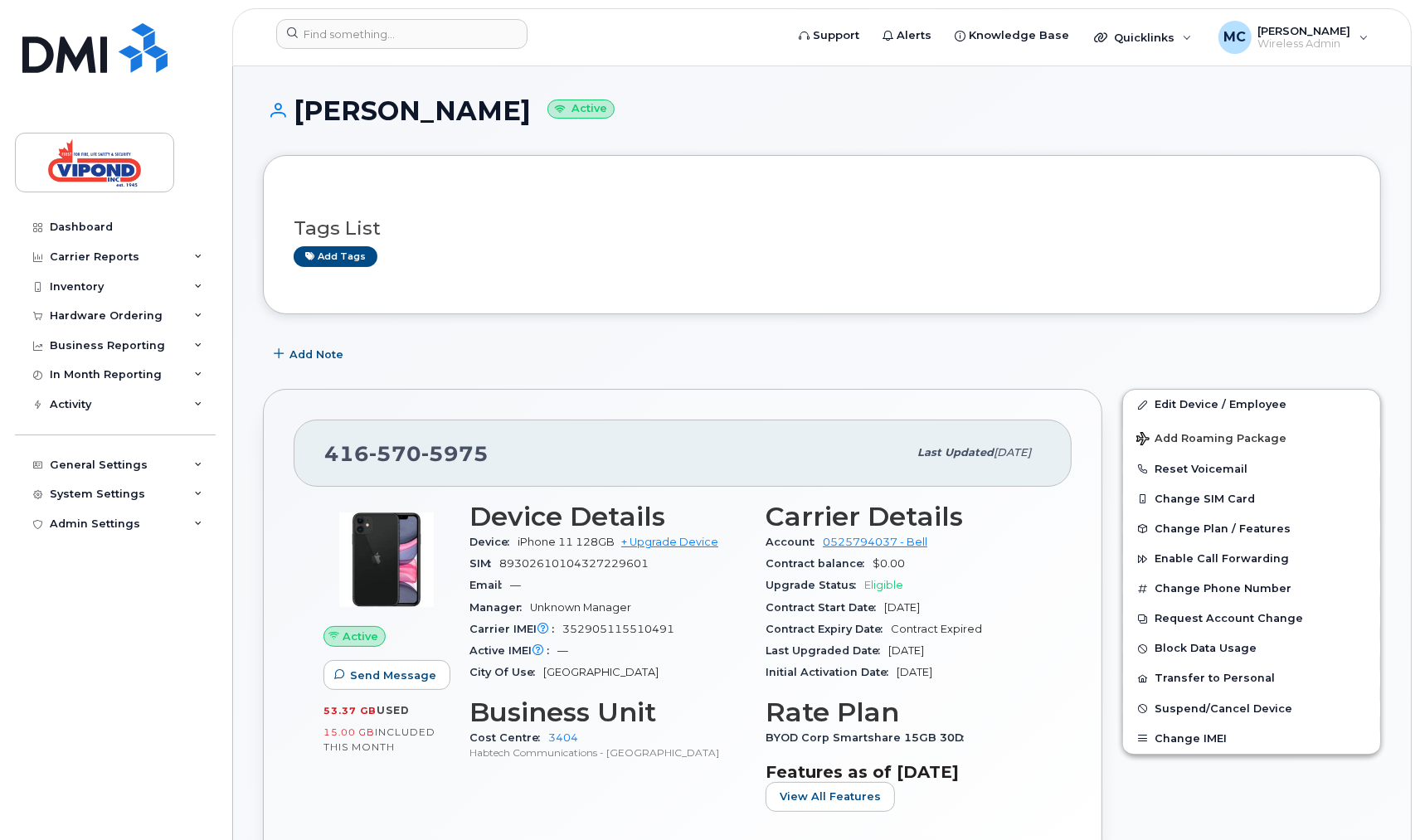
click at [599, 105] on h1 "[PERSON_NAME] Active" at bounding box center [822, 111] width 1118 height 29
